Goal: Information Seeking & Learning: Find specific page/section

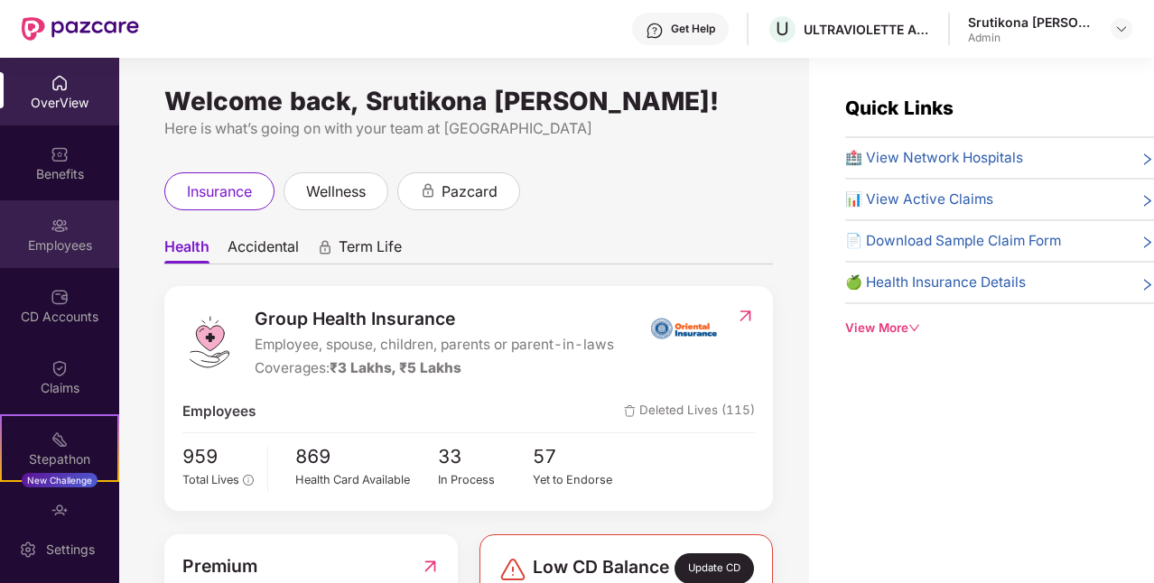
click at [55, 234] on img at bounding box center [60, 226] width 18 height 18
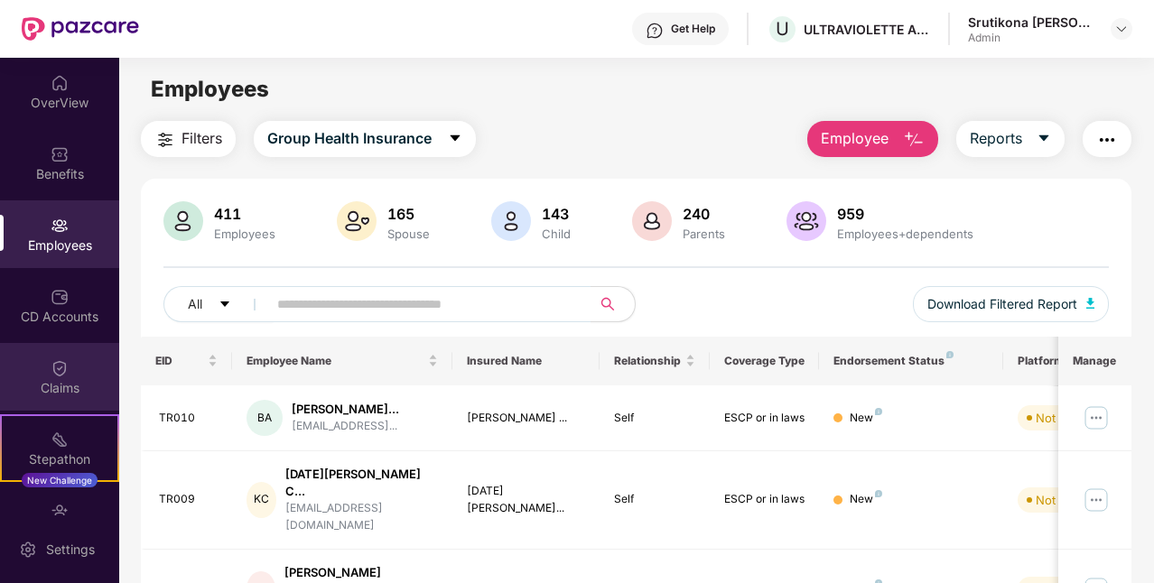
click at [62, 385] on div "Claims" at bounding box center [59, 388] width 119 height 18
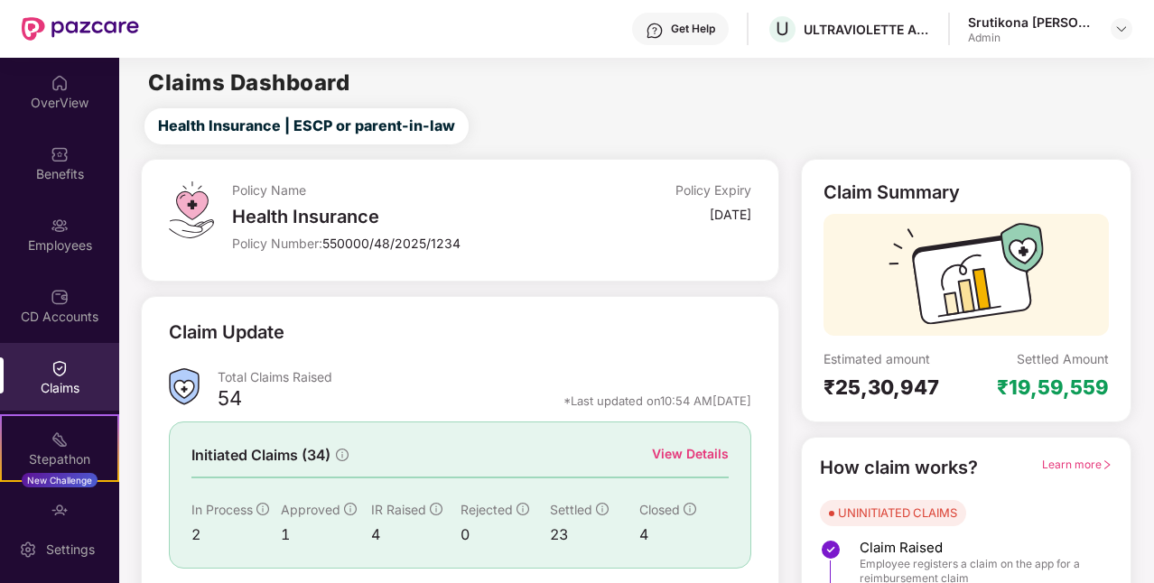
click at [513, 238] on div "Policy Number: 550000/48/2025/1234" at bounding box center [405, 243] width 347 height 17
click at [42, 237] on div "Employees" at bounding box center [59, 246] width 119 height 18
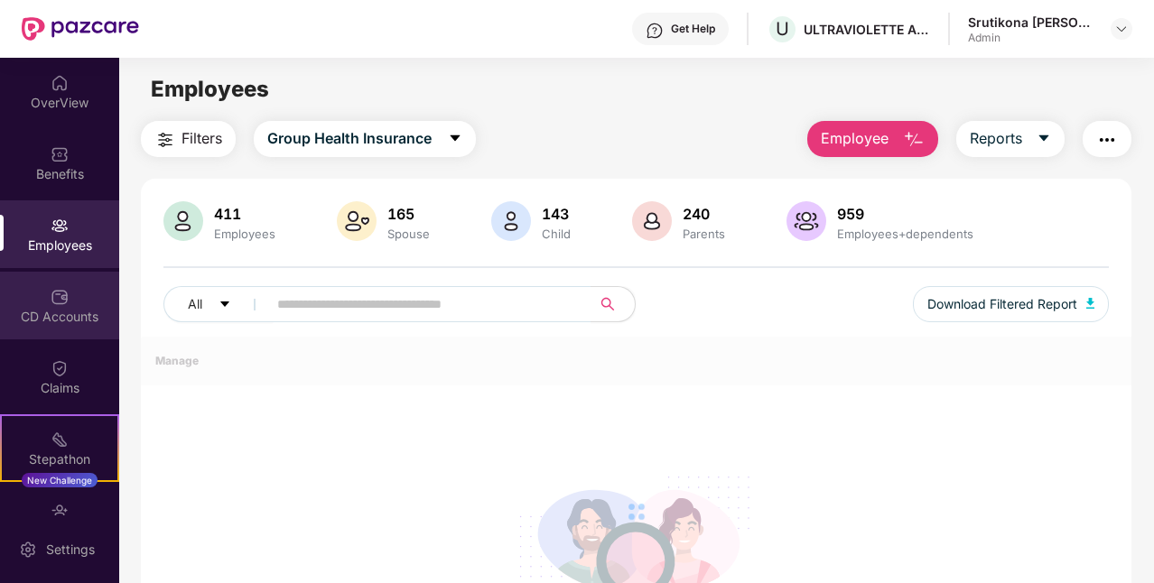
click at [73, 326] on div "CD Accounts" at bounding box center [59, 306] width 119 height 68
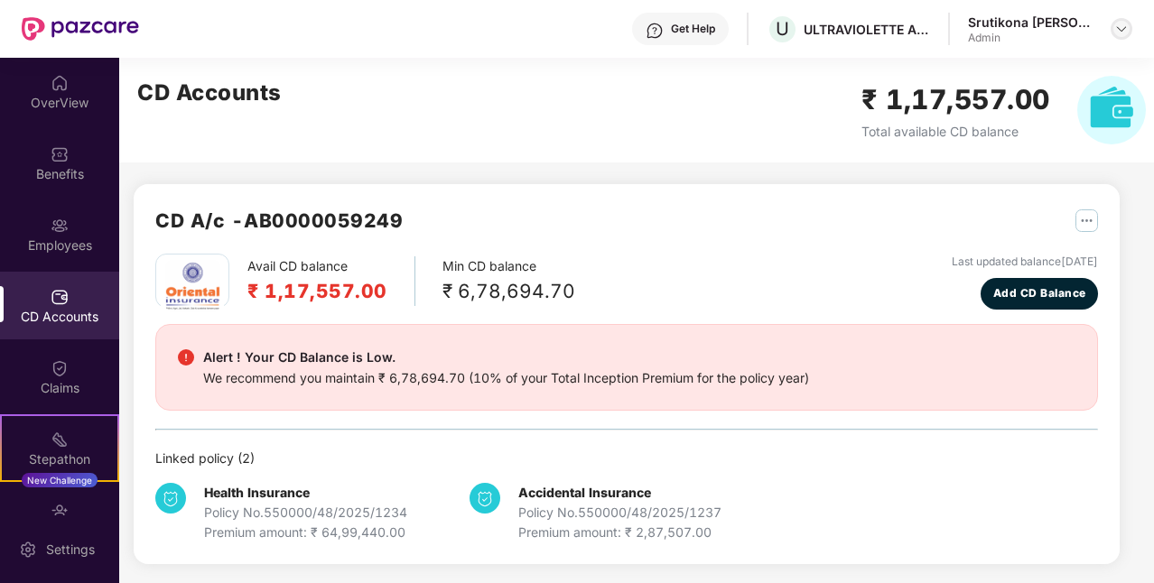
click at [1117, 23] on img at bounding box center [1121, 29] width 14 height 14
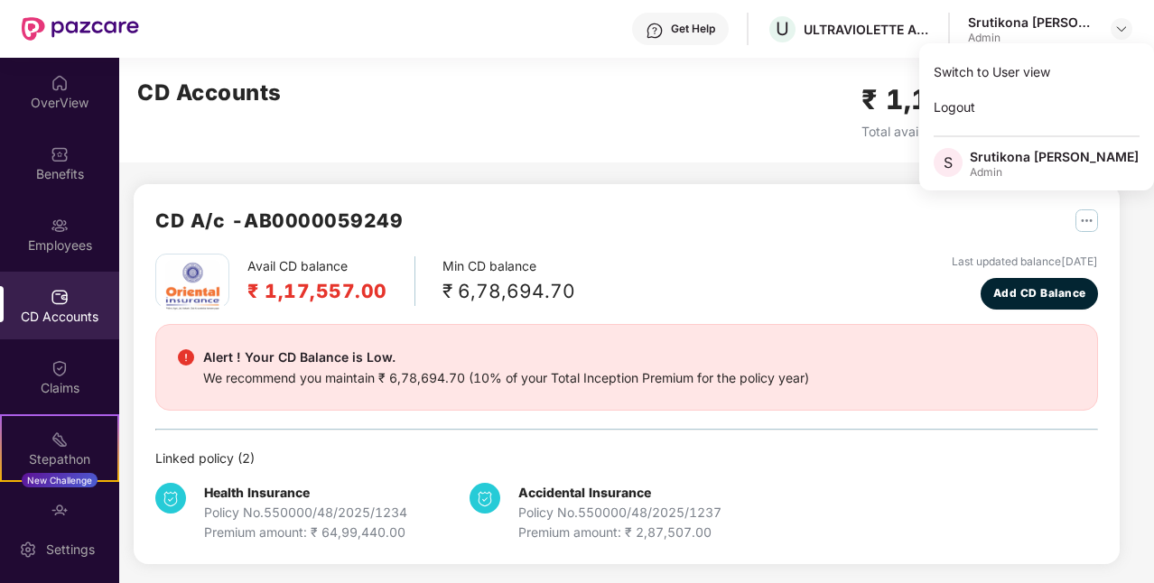
click at [1005, 165] on div "Admin" at bounding box center [1054, 172] width 169 height 14
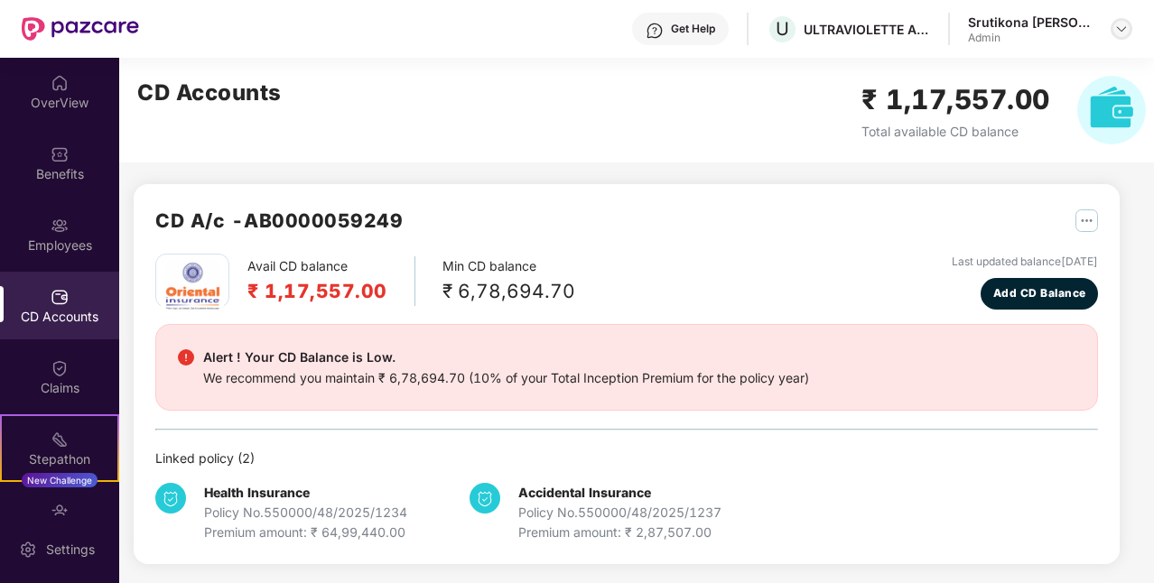
click at [1123, 20] on div at bounding box center [1122, 29] width 22 height 22
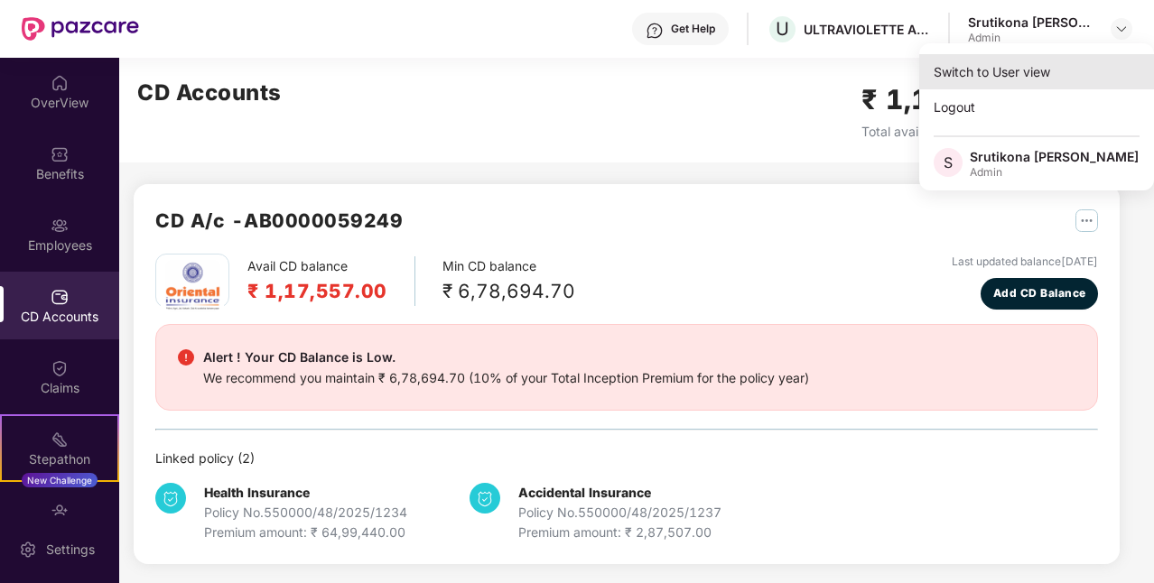
click at [971, 75] on div "Switch to User view" at bounding box center [1036, 71] width 235 height 35
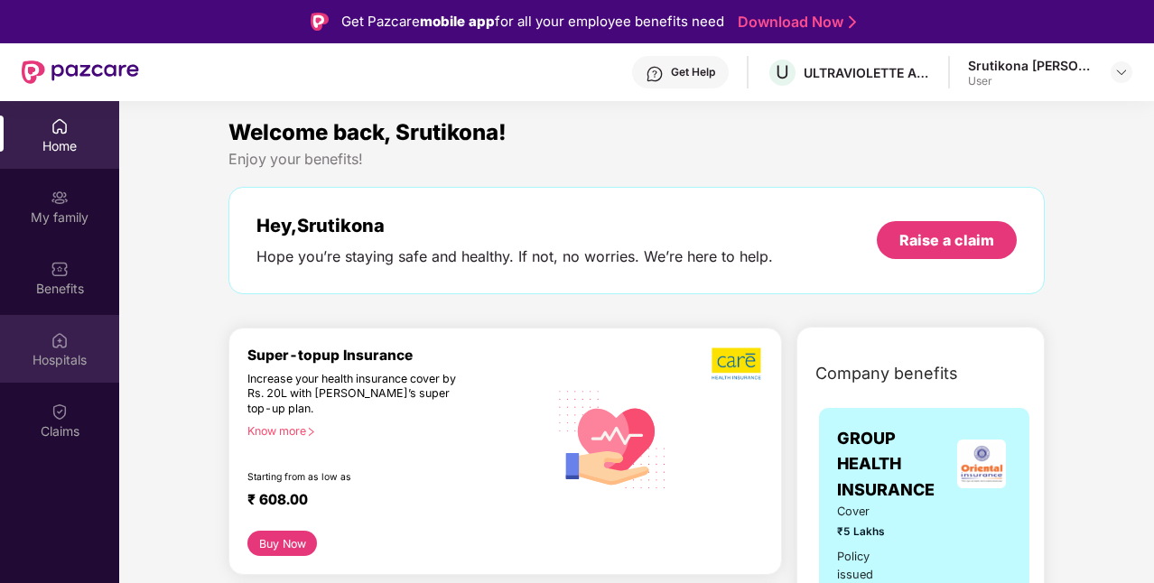
click at [58, 340] on img at bounding box center [60, 340] width 18 height 18
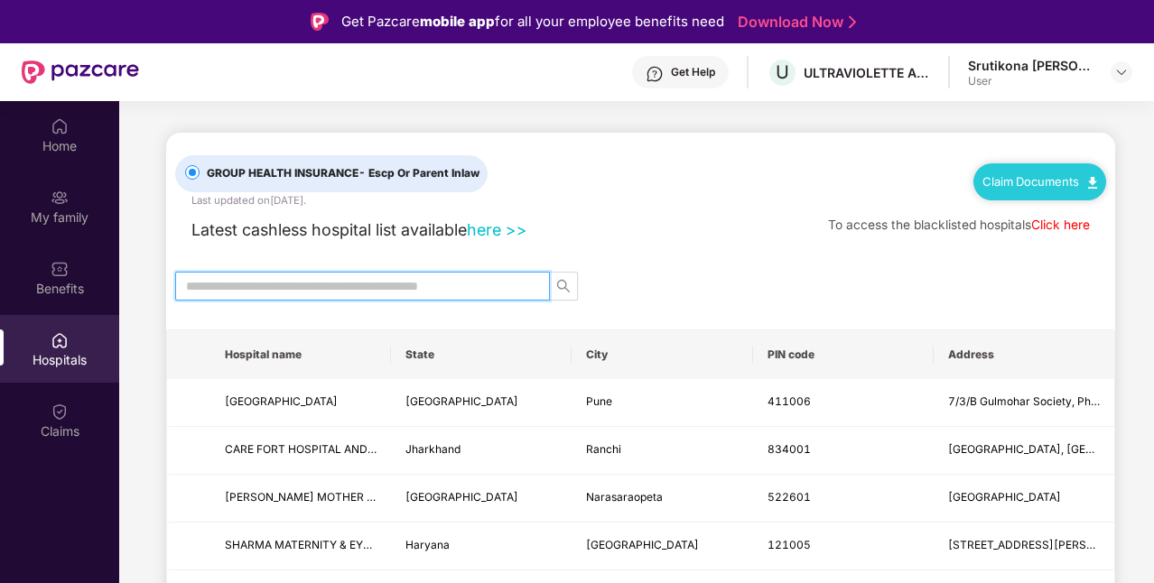
drag, startPoint x: 396, startPoint y: 274, endPoint x: 392, endPoint y: 293, distance: 18.6
click at [397, 279] on input "text" at bounding box center [355, 286] width 339 height 20
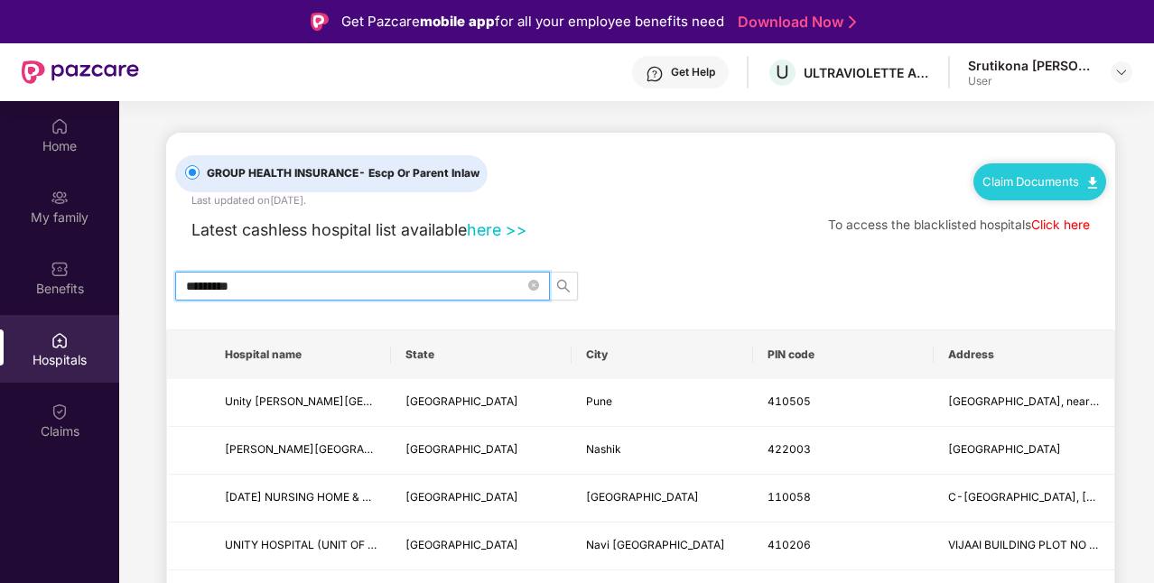
type input "**********"
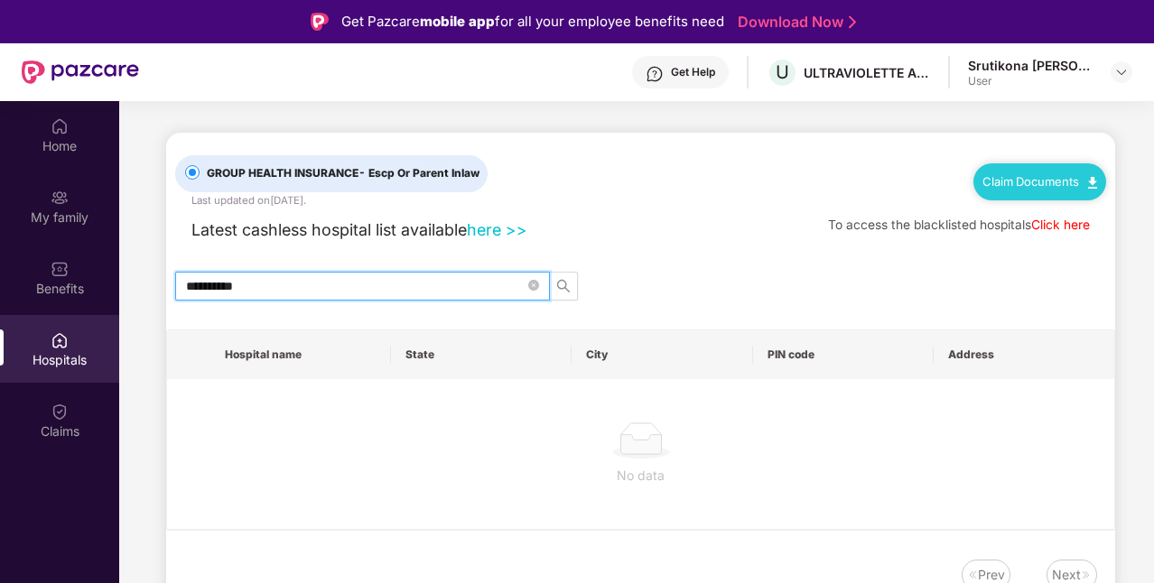
click at [515, 289] on input "**********" at bounding box center [355, 286] width 339 height 20
click at [534, 280] on icon "close-circle" at bounding box center [533, 285] width 11 height 11
click at [363, 286] on input "text" at bounding box center [355, 286] width 339 height 20
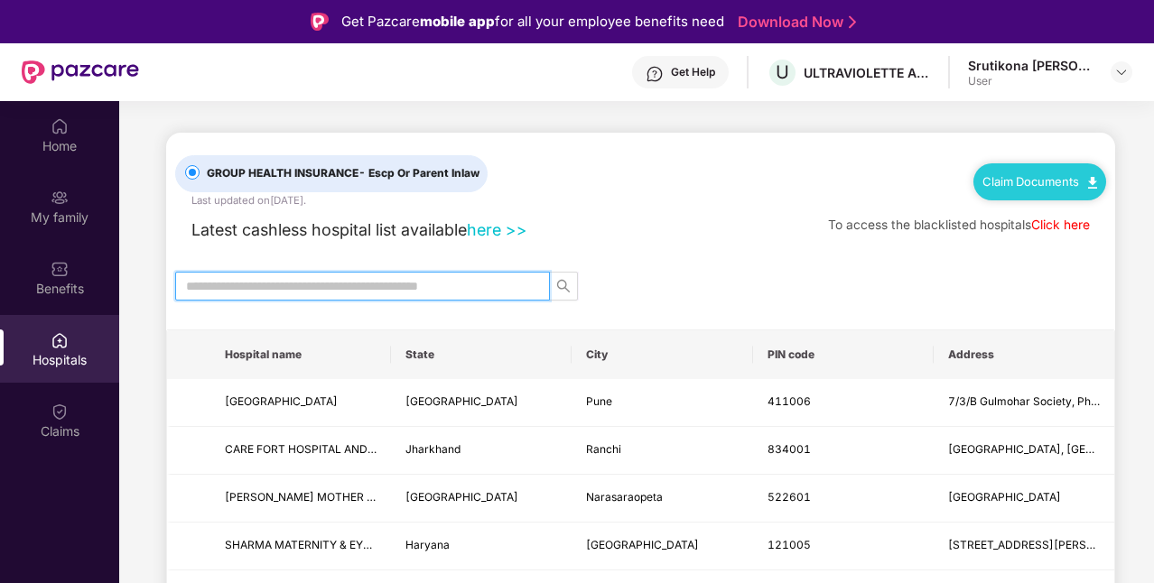
click at [415, 284] on input "text" at bounding box center [355, 286] width 339 height 20
type input "*"
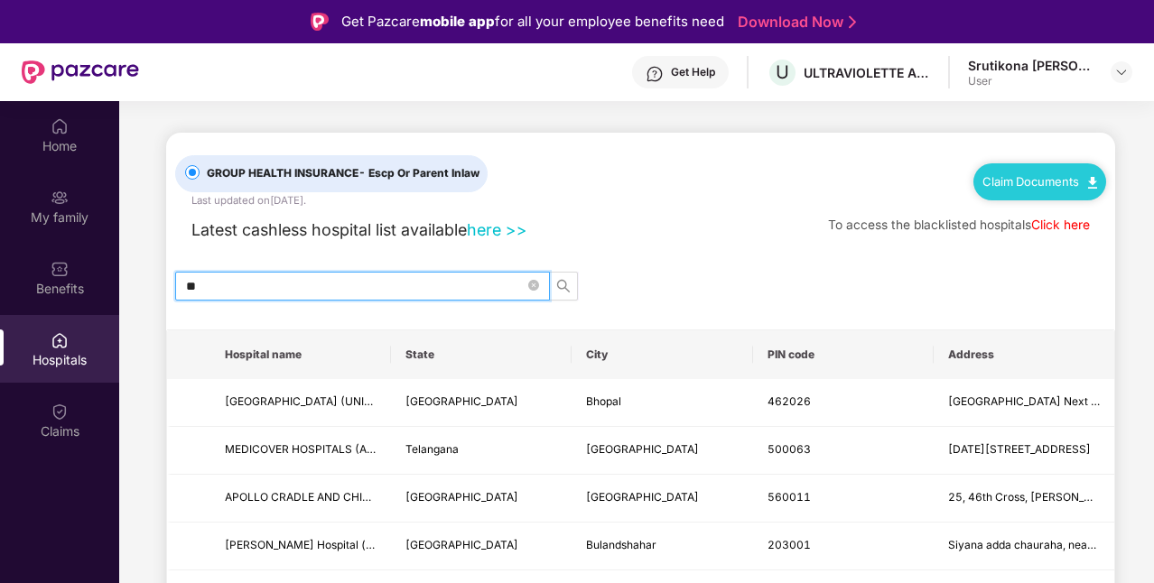
type input "*"
